Goal: Transaction & Acquisition: Purchase product/service

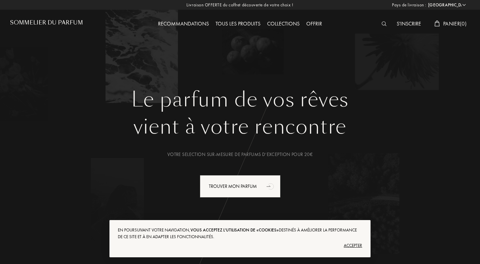
select select "FR"
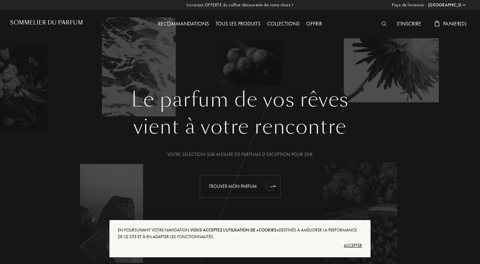
click at [220, 185] on div "Trouver mon parfum" at bounding box center [240, 186] width 81 height 22
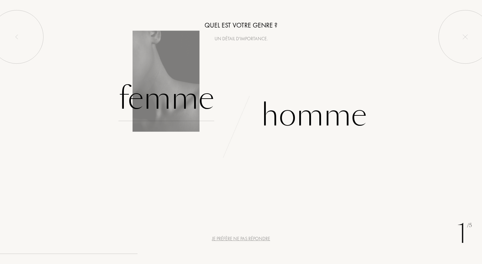
click at [203, 105] on div "Femme" at bounding box center [167, 98] width 96 height 45
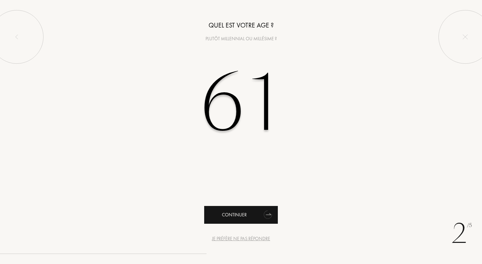
type input "61"
click at [216, 219] on div "Continuer" at bounding box center [241, 215] width 74 height 18
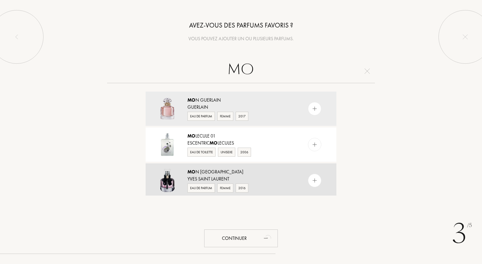
type input "M"
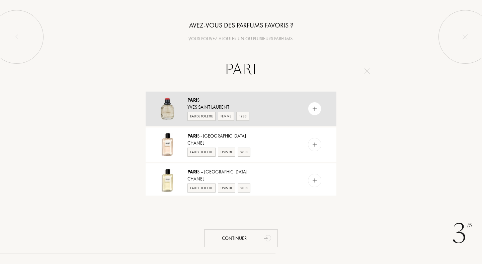
type input "PARI"
click at [233, 111] on div "Eau de Toilette Femme 1983" at bounding box center [241, 115] width 106 height 10
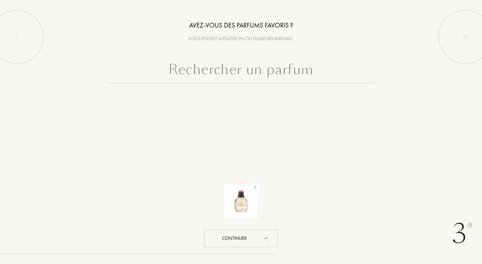
click at [264, 72] on input "text" at bounding box center [241, 71] width 268 height 24
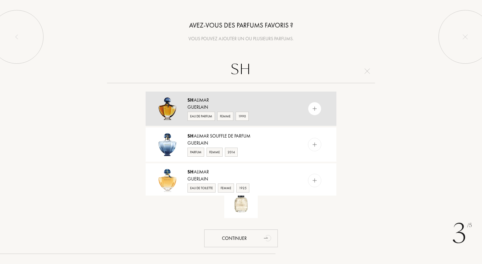
type input "SH"
click at [254, 99] on div "Sh alimar" at bounding box center [241, 99] width 106 height 7
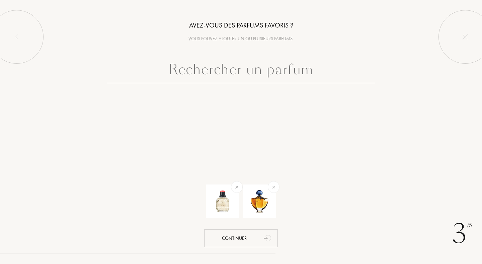
click at [247, 70] on input "text" at bounding box center [241, 71] width 268 height 24
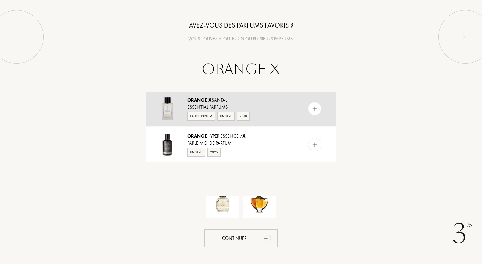
type input "ORANGE X"
click at [240, 102] on div "Orange X Santal" at bounding box center [241, 99] width 106 height 7
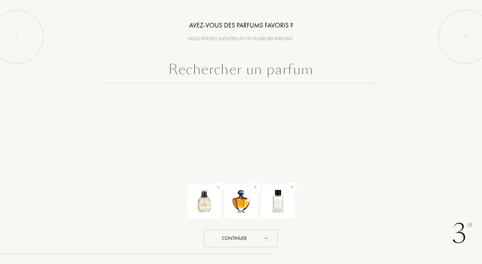
click at [236, 72] on input "text" at bounding box center [241, 71] width 268 height 24
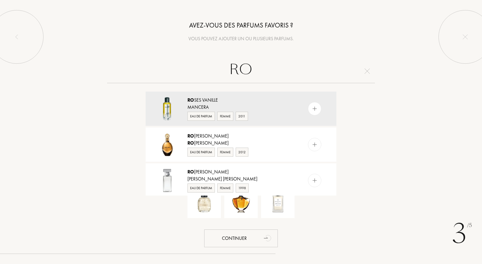
type input "R"
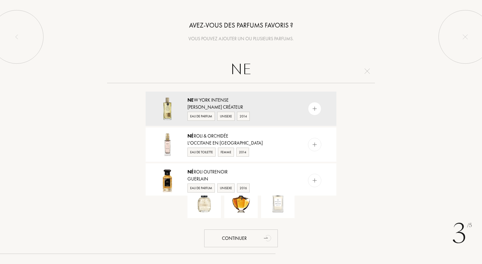
type input "N"
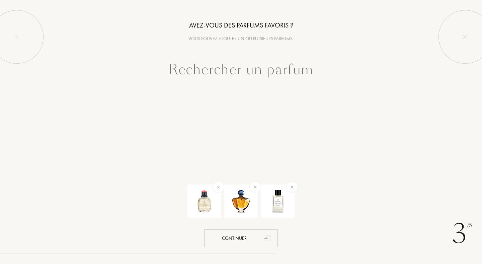
type input "N"
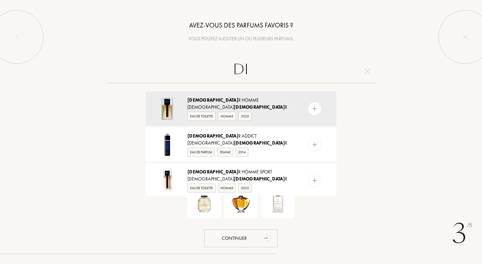
type input "D"
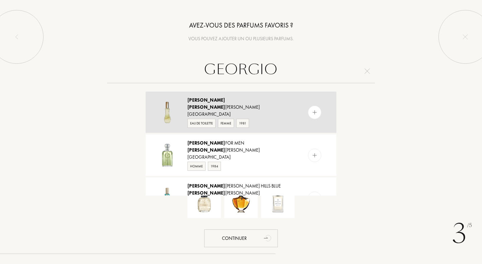
type input "GEORGIO"
click at [224, 102] on div "Giorgio" at bounding box center [241, 99] width 106 height 7
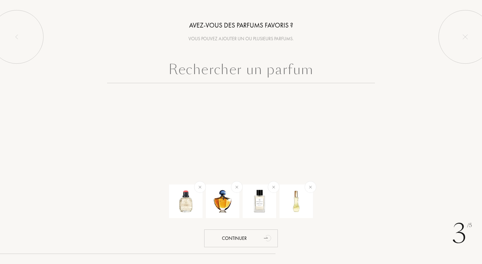
click at [240, 74] on input "text" at bounding box center [241, 71] width 268 height 24
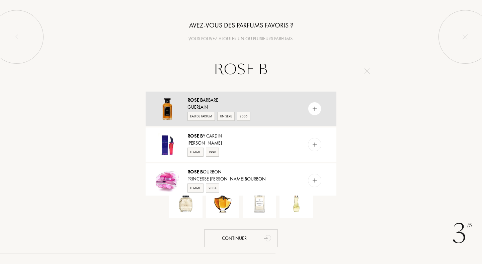
type input "ROSE B"
click at [194, 104] on div "Guerlain" at bounding box center [241, 106] width 106 height 7
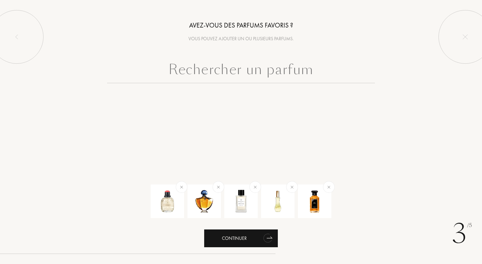
click at [227, 235] on div "Continuer" at bounding box center [241, 238] width 74 height 18
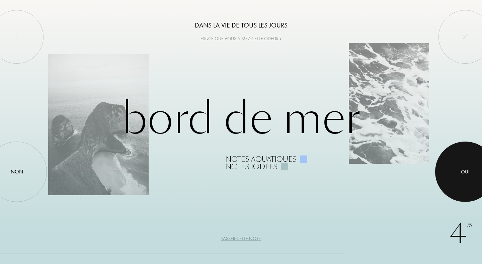
click at [461, 167] on div "Oui" at bounding box center [465, 171] width 9 height 8
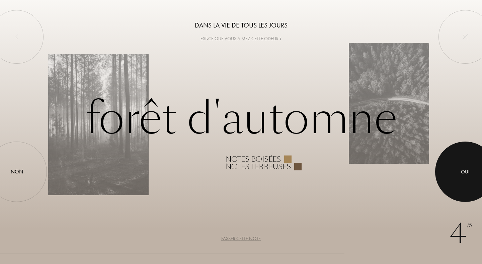
click at [472, 186] on div at bounding box center [465, 171] width 60 height 60
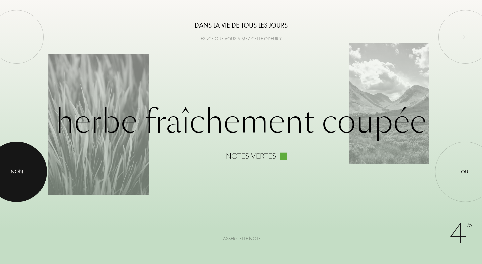
click at [4, 175] on div at bounding box center [17, 171] width 60 height 60
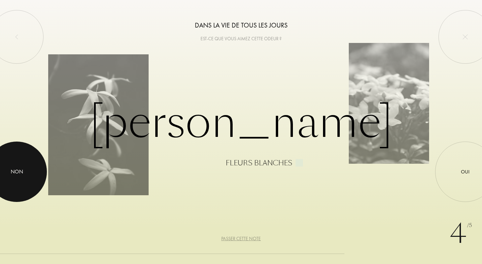
click at [26, 183] on div at bounding box center [17, 171] width 60 height 60
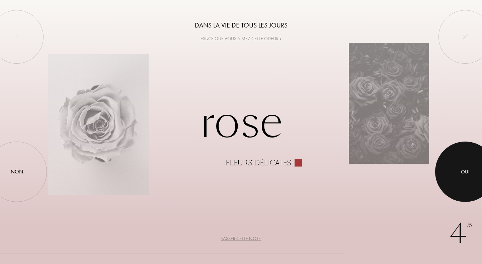
click at [443, 173] on div at bounding box center [465, 171] width 60 height 60
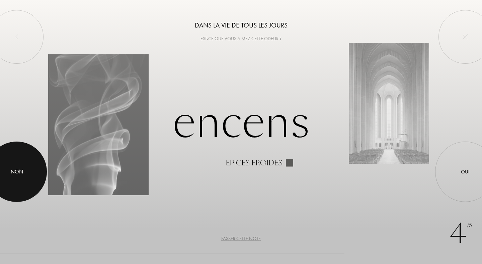
click at [16, 168] on div "Non" at bounding box center [17, 171] width 12 height 8
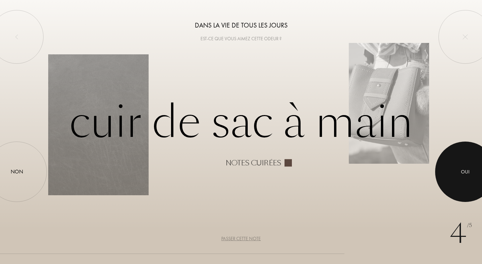
click at [455, 177] on div at bounding box center [465, 171] width 60 height 60
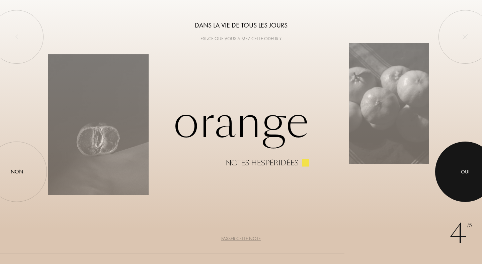
click at [458, 162] on div at bounding box center [465, 171] width 60 height 60
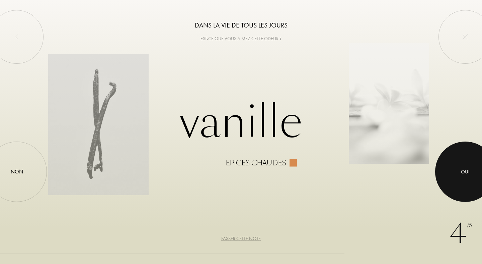
click at [477, 180] on div at bounding box center [465, 171] width 60 height 60
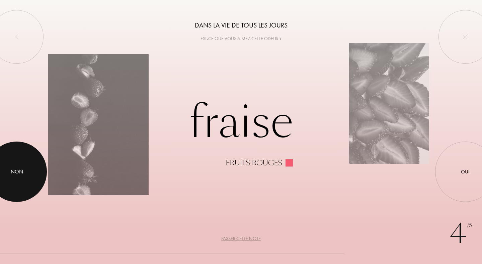
click at [23, 172] on div at bounding box center [17, 171] width 60 height 60
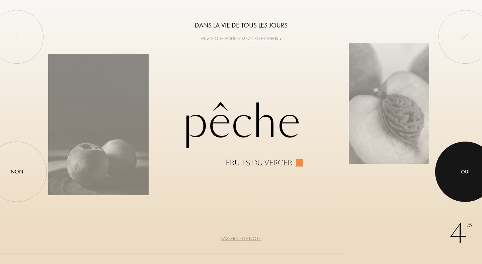
click at [460, 177] on div at bounding box center [465, 171] width 60 height 60
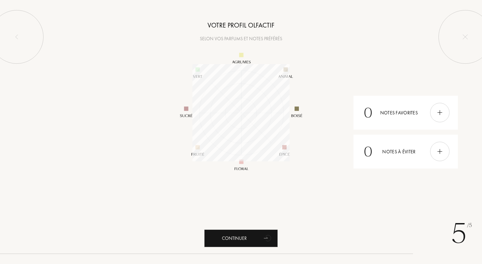
scroll to position [97, 97]
click at [235, 236] on div "Continuer" at bounding box center [241, 238] width 74 height 18
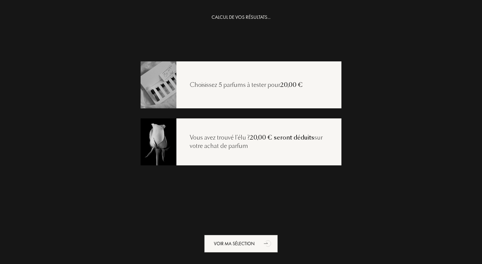
scroll to position [13, 0]
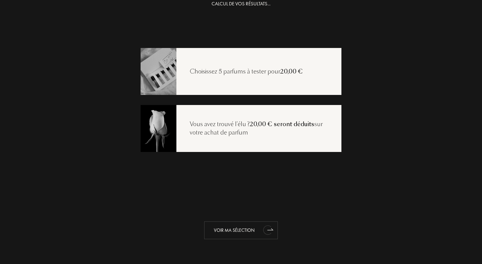
click at [238, 227] on div "Voir ma sélection" at bounding box center [241, 230] width 74 height 18
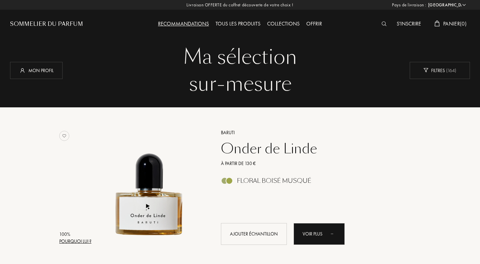
select select "FR"
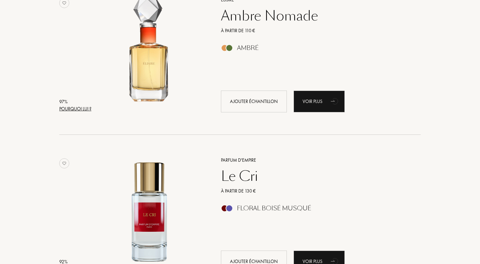
scroll to position [294, 0]
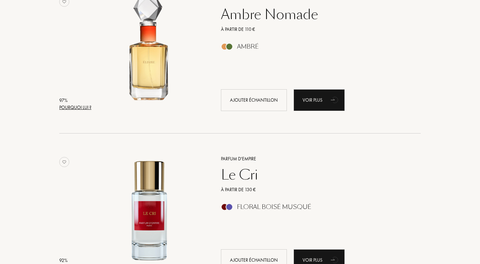
click at [251, 186] on div "À partir de 130 €" at bounding box center [313, 189] width 195 height 7
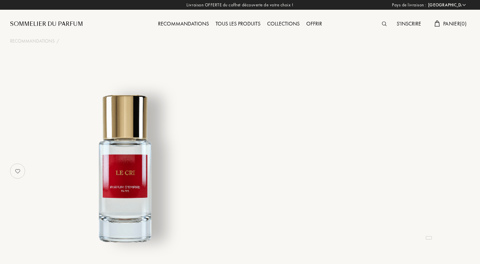
select select "FR"
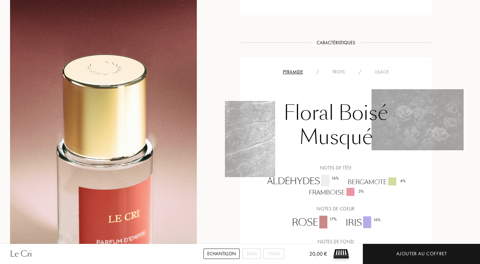
scroll to position [544, 0]
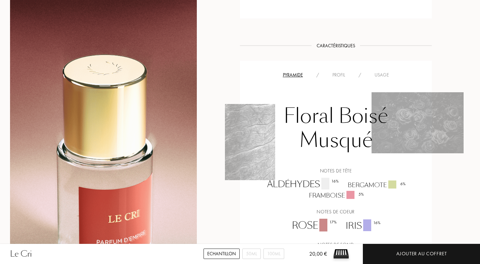
click at [335, 78] on div "Profil" at bounding box center [339, 74] width 26 height 7
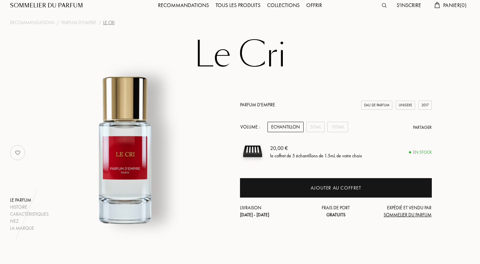
scroll to position [0, 0]
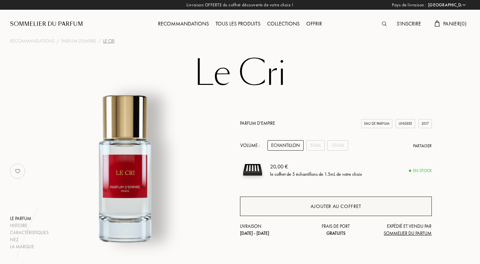
click at [297, 208] on div "Ajouter au coffret" at bounding box center [336, 205] width 192 height 19
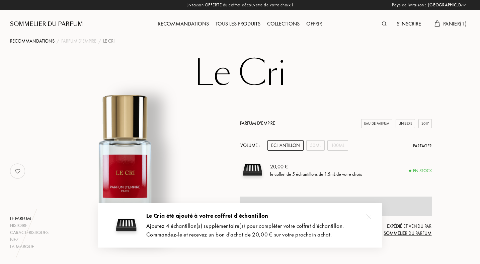
click at [49, 40] on div "Recommandations" at bounding box center [32, 41] width 45 height 7
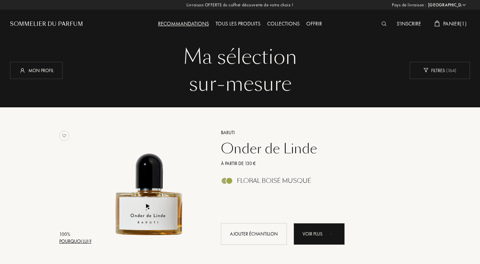
select select "FR"
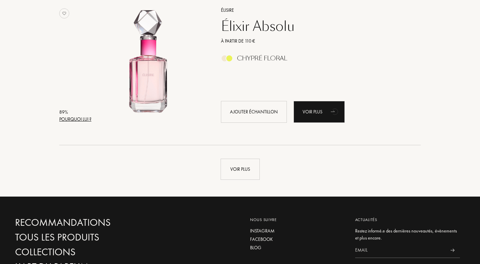
scroll to position [1550, 0]
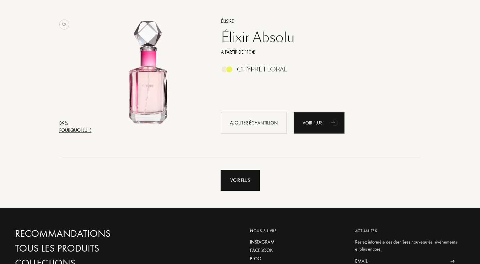
click at [230, 174] on div "Voir plus" at bounding box center [240, 179] width 39 height 21
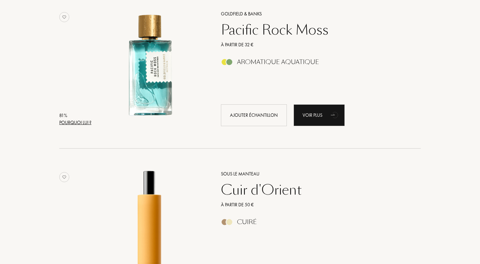
scroll to position [2678, 0]
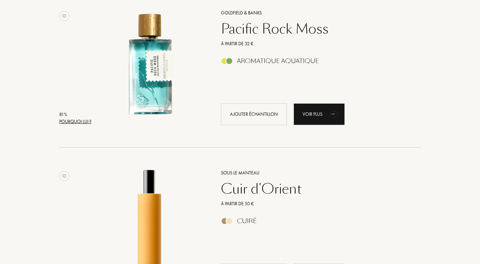
click at [255, 29] on div "Pacific Rock Moss" at bounding box center [313, 29] width 195 height 16
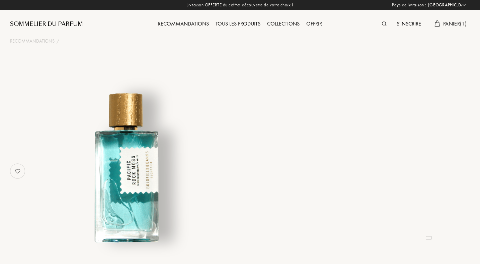
select select "FR"
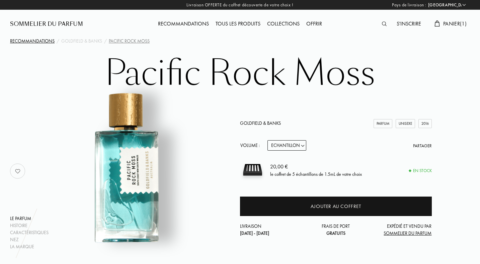
click at [39, 39] on div "Recommandations" at bounding box center [32, 41] width 45 height 7
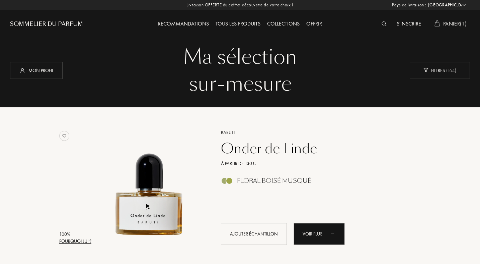
select select "FR"
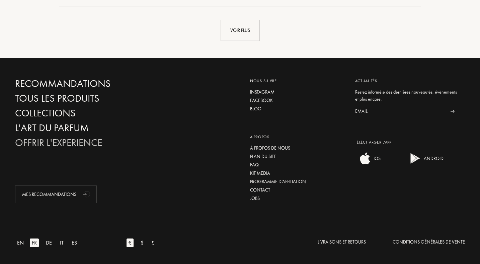
scroll to position [1692, 0]
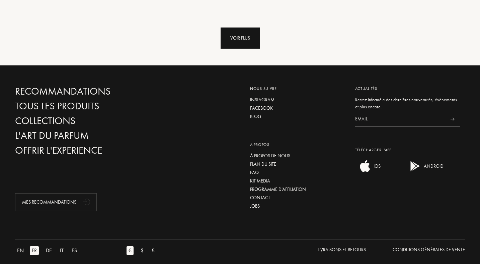
click at [232, 45] on div "Voir plus" at bounding box center [240, 37] width 39 height 21
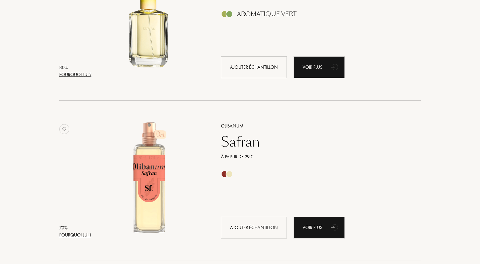
scroll to position [3045, 0]
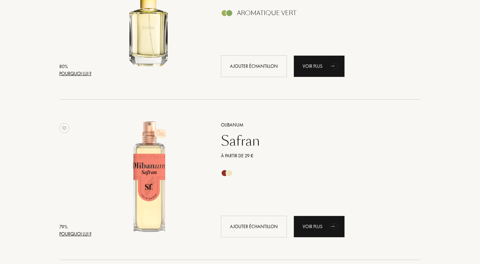
click at [227, 138] on div "Safran" at bounding box center [313, 141] width 195 height 16
click at [252, 227] on div "Ajouter échantillon" at bounding box center [254, 226] width 66 height 22
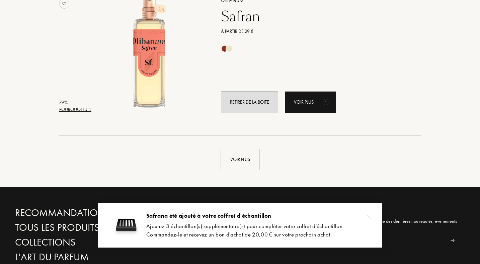
scroll to position [3180, 0]
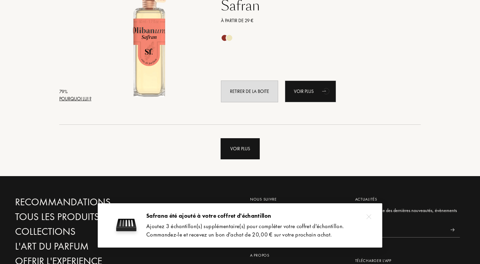
click at [240, 145] on div "Voir plus" at bounding box center [240, 148] width 39 height 21
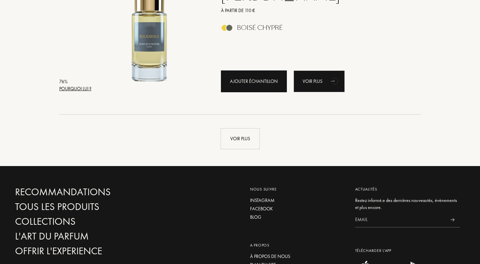
scroll to position [4793, 0]
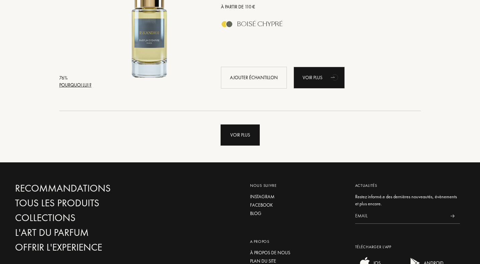
click at [247, 139] on div "Voir plus" at bounding box center [240, 134] width 39 height 21
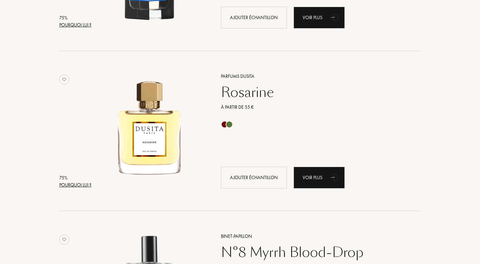
scroll to position [5176, 0]
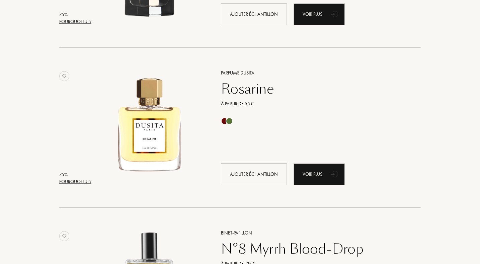
click at [247, 93] on div "Rosarine" at bounding box center [313, 89] width 195 height 16
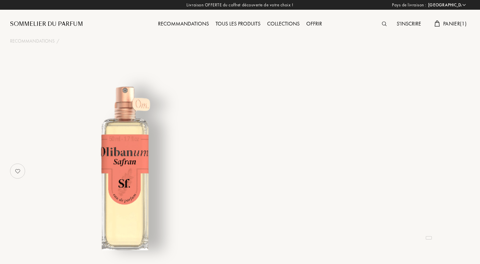
select select "FR"
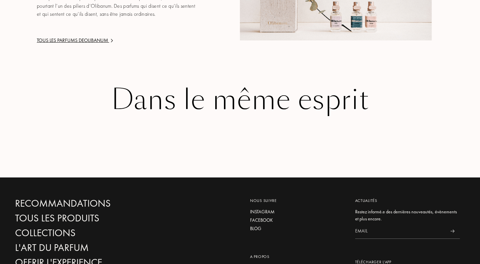
scroll to position [808, 0]
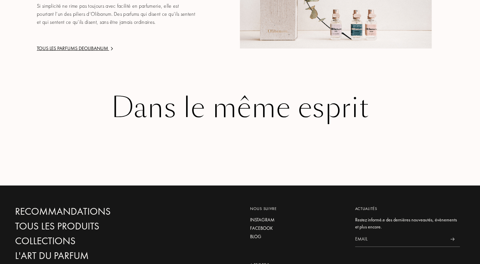
click at [278, 110] on div "Dans le même esprit" at bounding box center [240, 107] width 450 height 31
click at [276, 101] on div "Dans le même esprit" at bounding box center [240, 107] width 450 height 31
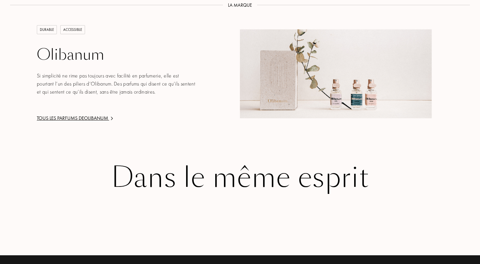
scroll to position [746, 0]
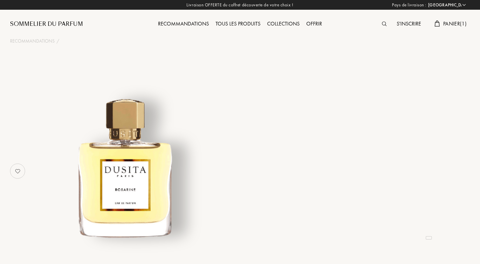
select select "FR"
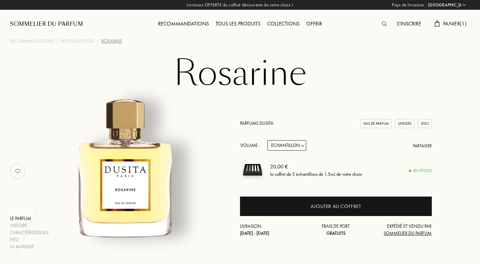
click at [337, 204] on div "Ajouter au coffret" at bounding box center [336, 206] width 51 height 8
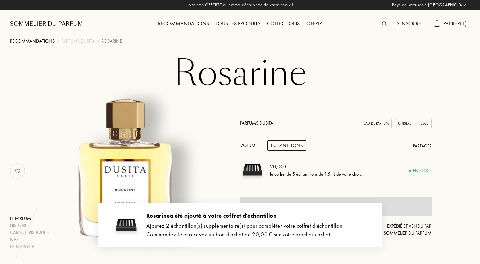
click at [47, 38] on div "Recommandations" at bounding box center [32, 41] width 45 height 7
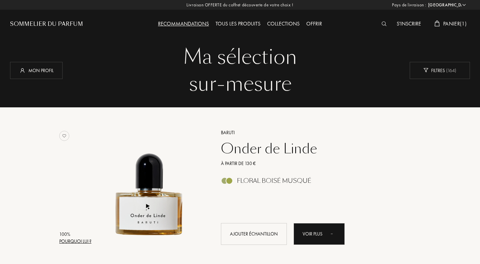
select select "FR"
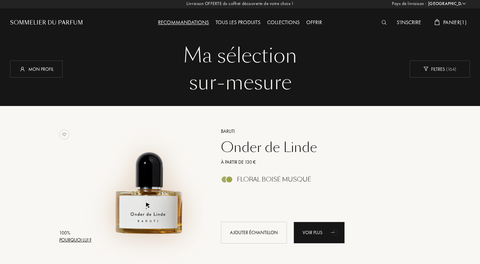
scroll to position [4, 0]
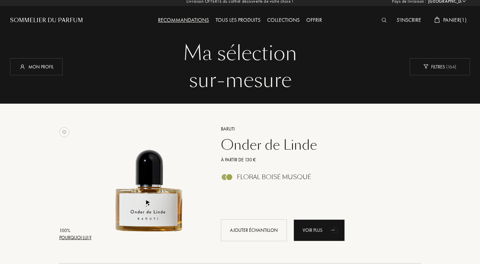
click at [271, 143] on div "Onder de Linde" at bounding box center [313, 145] width 195 height 16
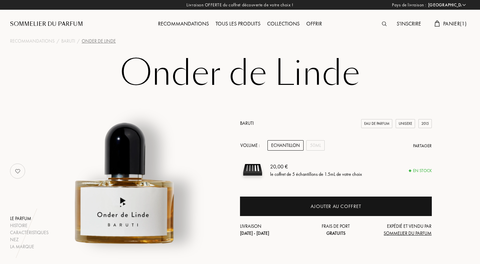
select select "FR"
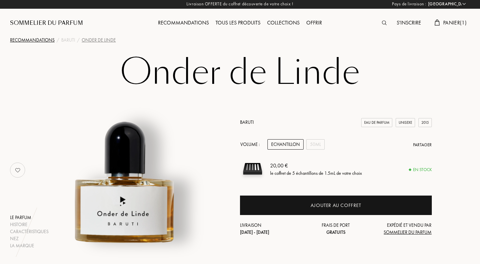
click at [29, 42] on div "Recommandations" at bounding box center [32, 39] width 45 height 7
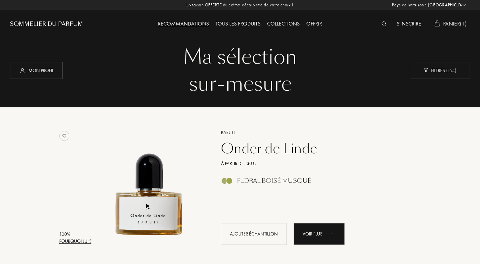
select select "FR"
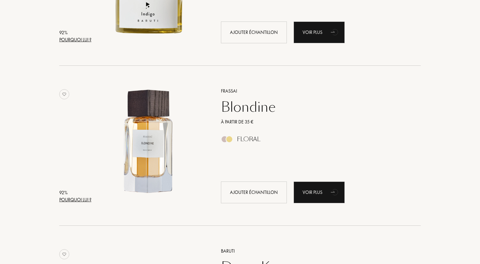
scroll to position [696, 0]
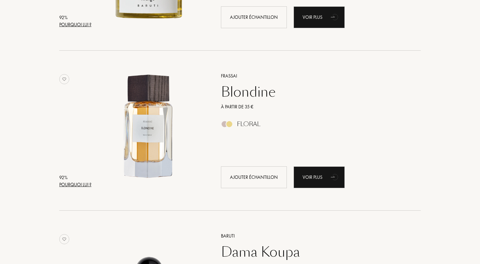
click at [229, 92] on div "Blondine" at bounding box center [313, 92] width 195 height 16
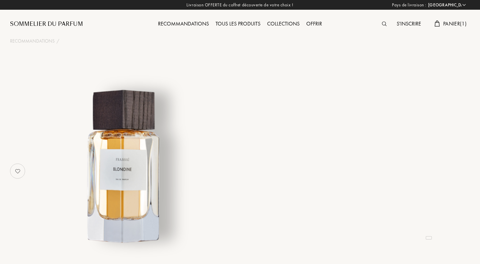
select select "FR"
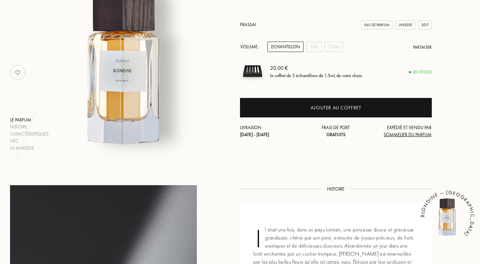
scroll to position [78, 0]
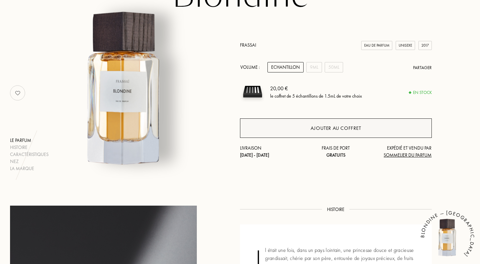
click at [354, 128] on div "Ajouter au coffret" at bounding box center [336, 128] width 51 height 8
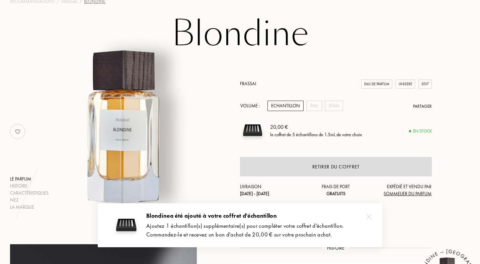
scroll to position [0, 0]
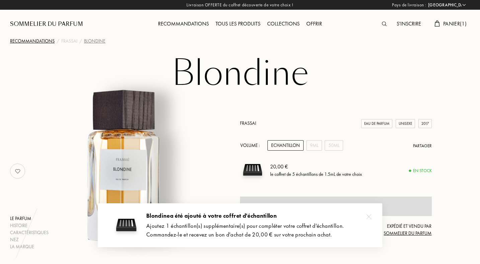
click at [31, 43] on div "Recommandations" at bounding box center [32, 41] width 45 height 7
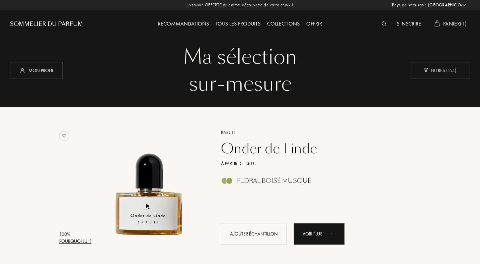
select select "FR"
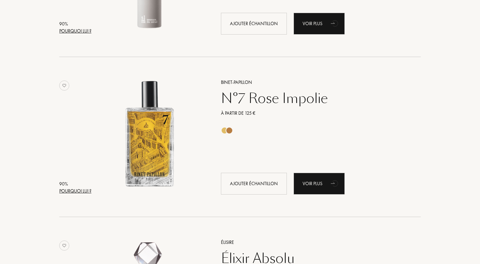
scroll to position [1339, 0]
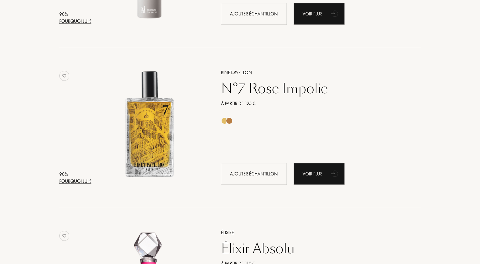
click at [250, 93] on div "N°7 Rose Impolie" at bounding box center [313, 88] width 195 height 16
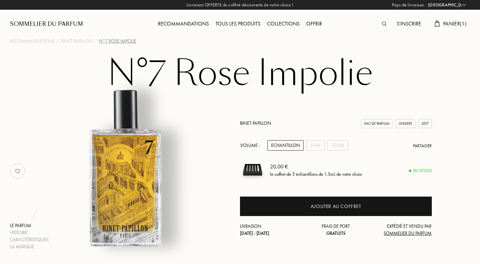
select select "FR"
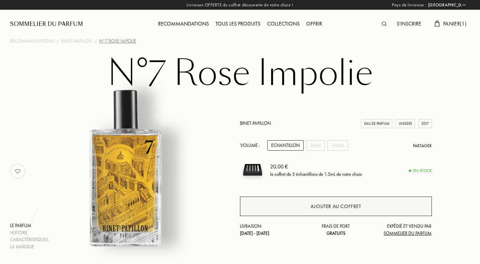
click at [271, 206] on div "Ajouter au coffret" at bounding box center [336, 205] width 192 height 19
